Goal: Task Accomplishment & Management: Use online tool/utility

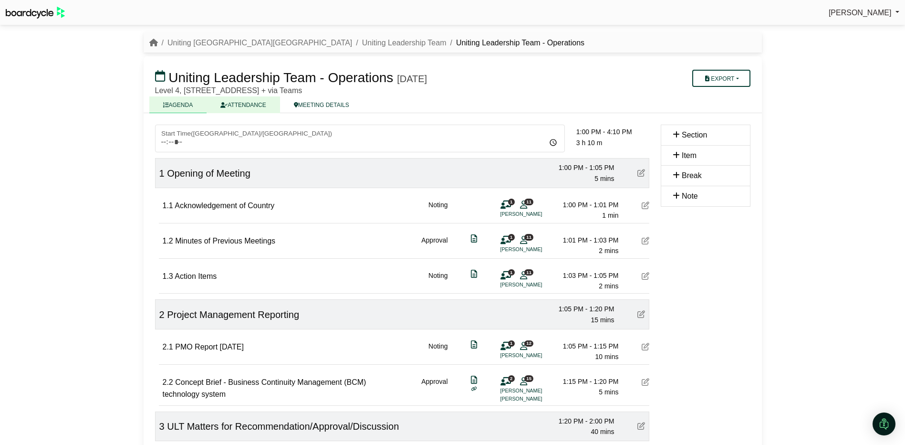
click at [247, 102] on link "ATTENDANCE" at bounding box center [243, 104] width 73 height 17
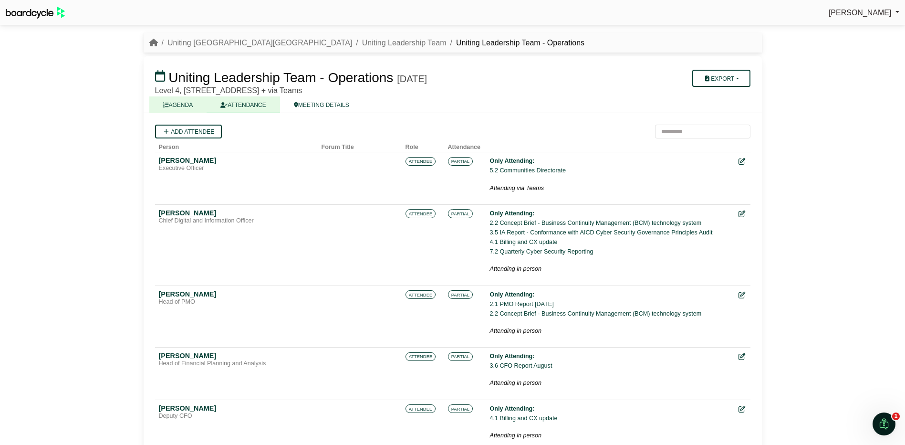
click at [178, 102] on link "AGENDA" at bounding box center [178, 104] width 58 height 17
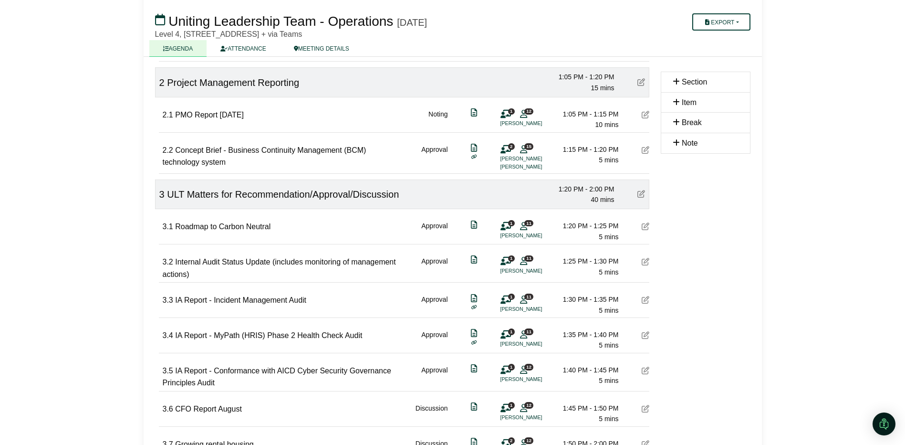
scroll to position [239, 0]
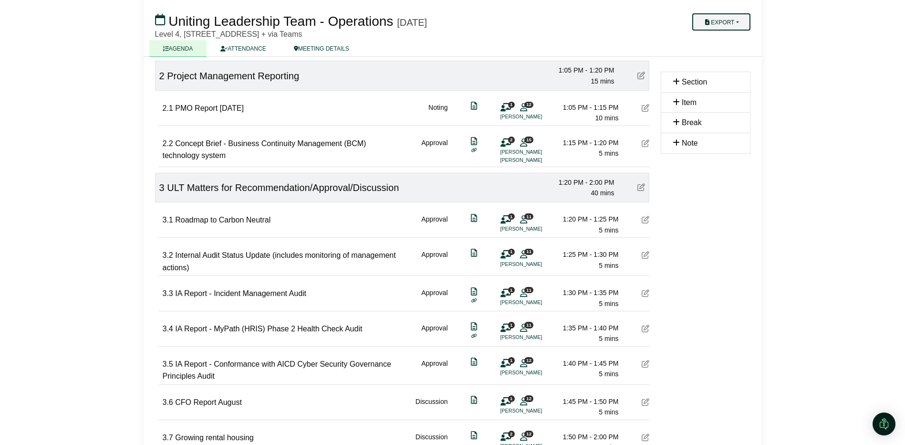
click at [720, 14] on button "Export" at bounding box center [721, 21] width 58 height 17
click at [720, 37] on link "Agenda" at bounding box center [733, 38] width 83 height 14
